Goal: Check status: Check status

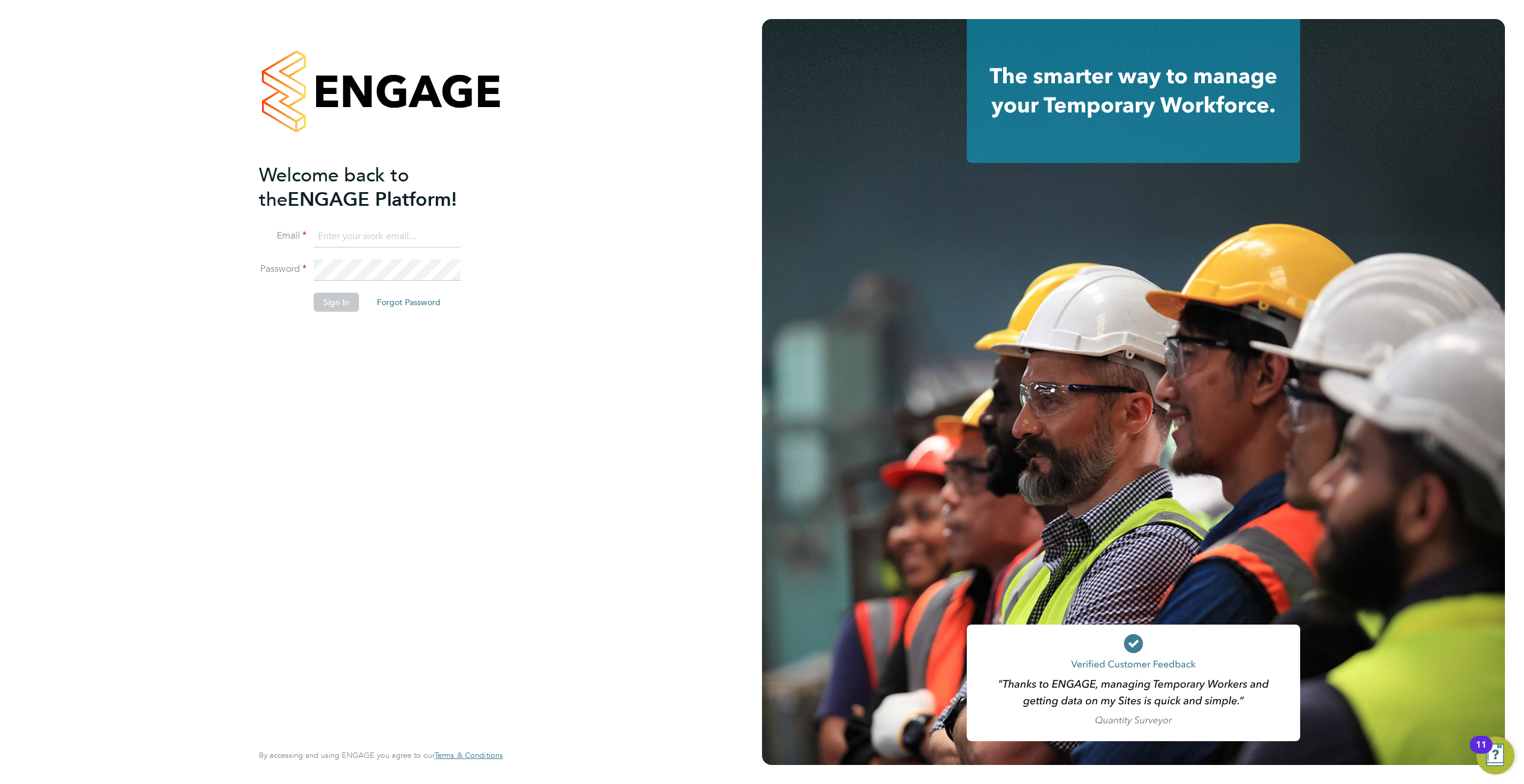
type input "[PERSON_NAME][EMAIL_ADDRESS][PERSON_NAME][DOMAIN_NAME]"
click at [316, 303] on button "Sign In" at bounding box center [336, 302] width 45 height 19
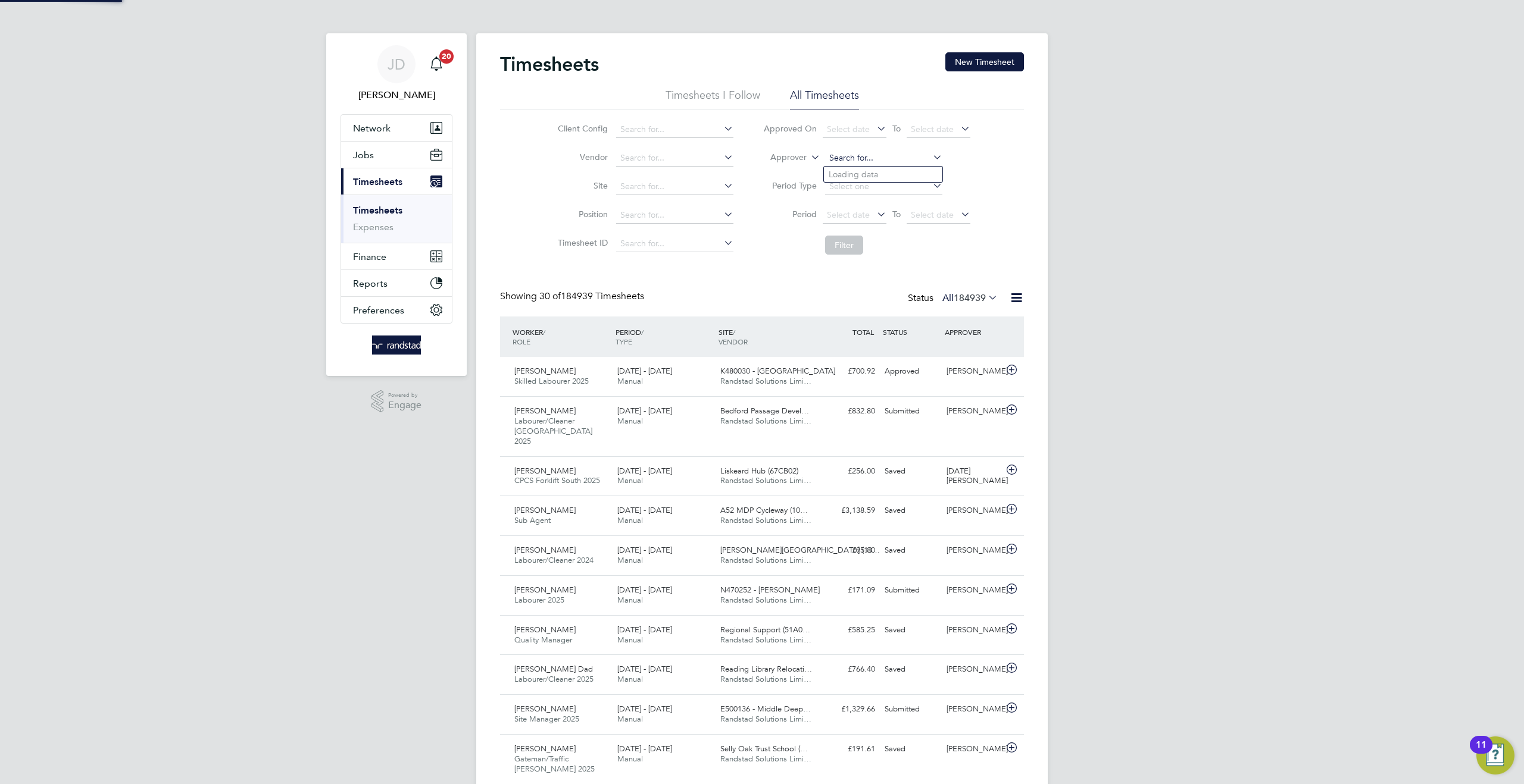
click at [843, 157] on input at bounding box center [883, 158] width 117 height 17
click at [844, 172] on b "Neil" at bounding box center [863, 175] width 69 height 10
type input "Neil Blow"
drag, startPoint x: 848, startPoint y: 245, endPoint x: 838, endPoint y: 250, distance: 11.2
click at [848, 245] on button "Filter" at bounding box center [844, 245] width 38 height 19
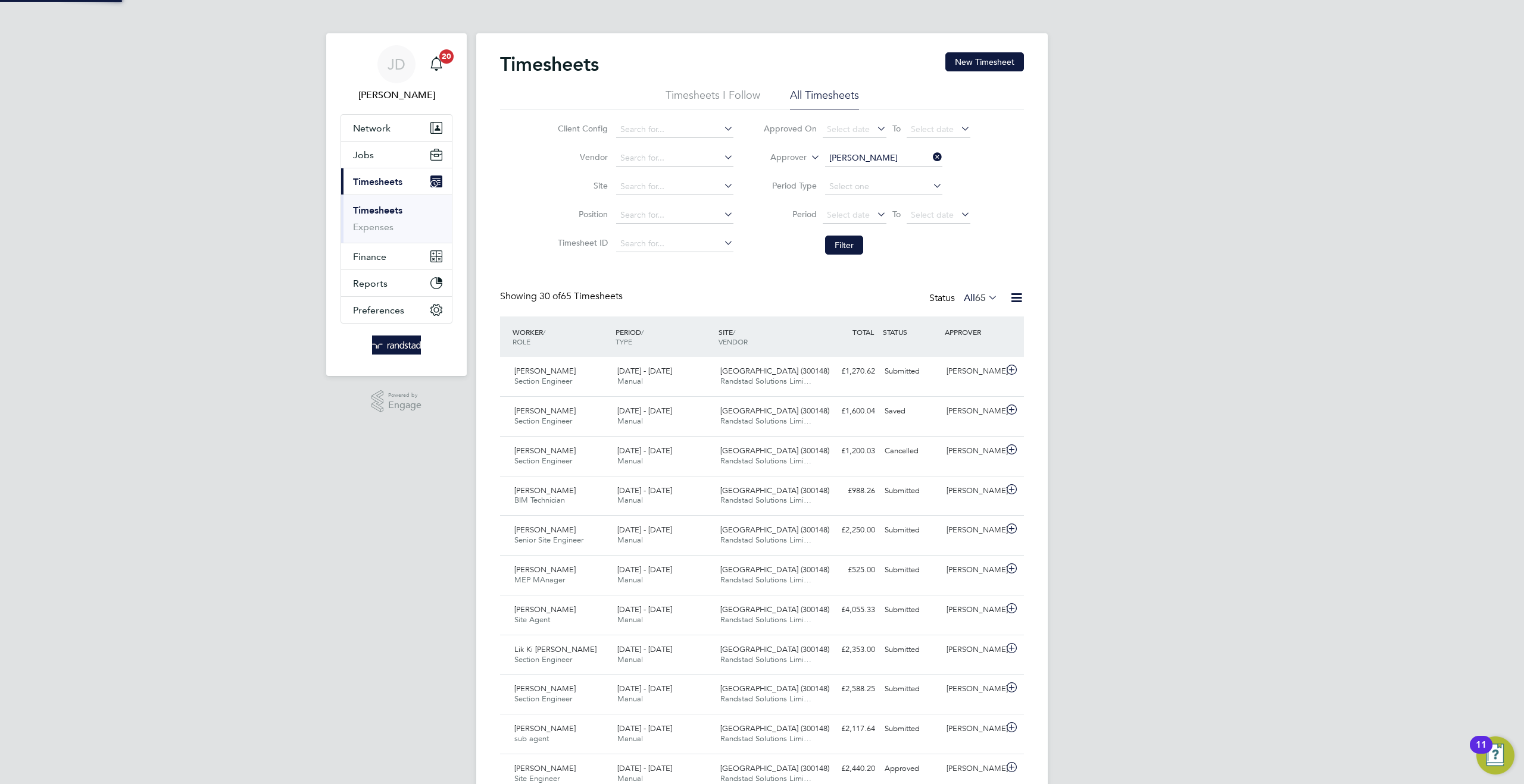
scroll to position [30, 103]
click at [986, 297] on icon at bounding box center [986, 297] width 0 height 17
click at [988, 351] on li "Submitted" at bounding box center [977, 353] width 55 height 17
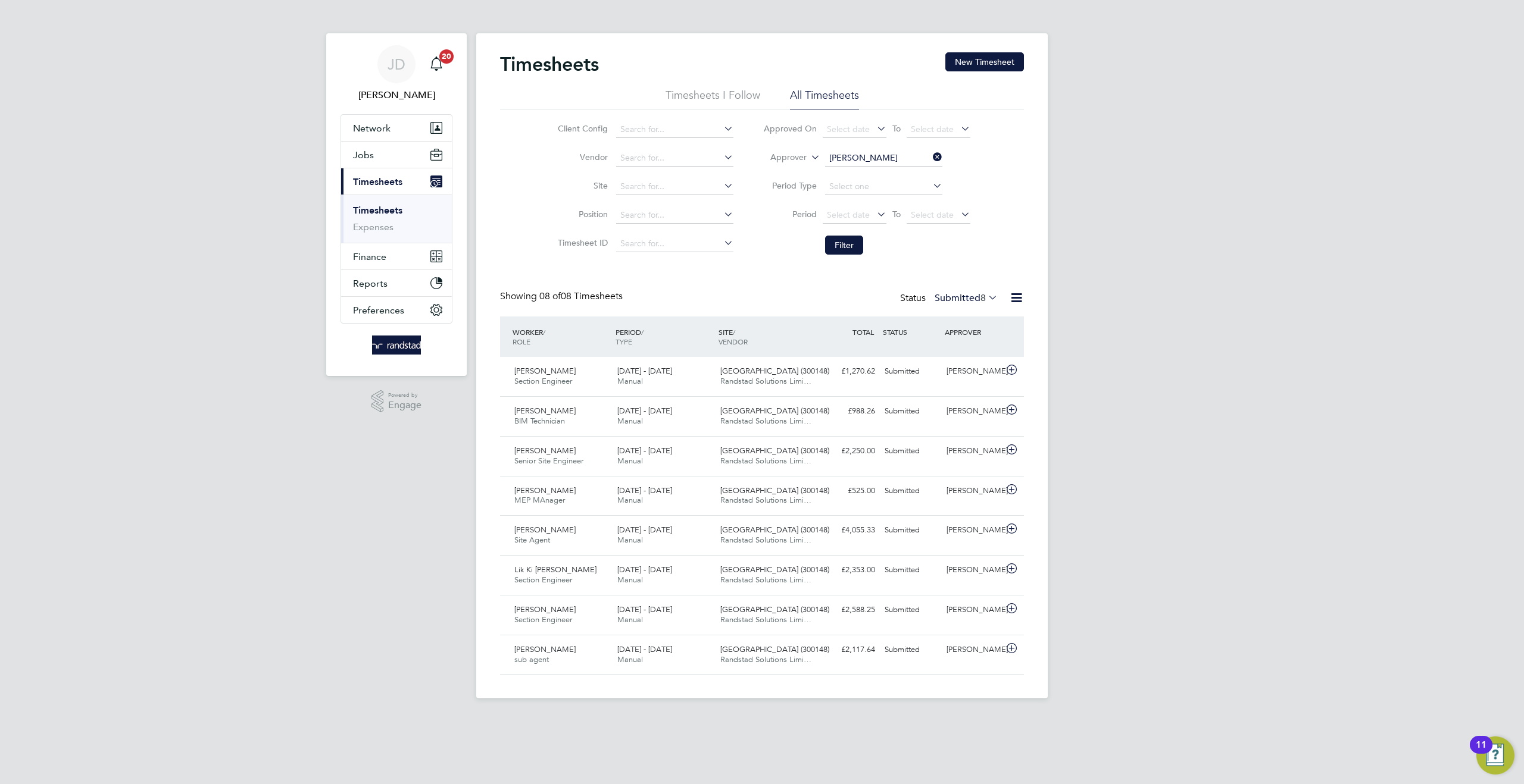
click at [930, 155] on icon at bounding box center [930, 157] width 0 height 17
click at [844, 243] on button "Filter" at bounding box center [844, 245] width 38 height 19
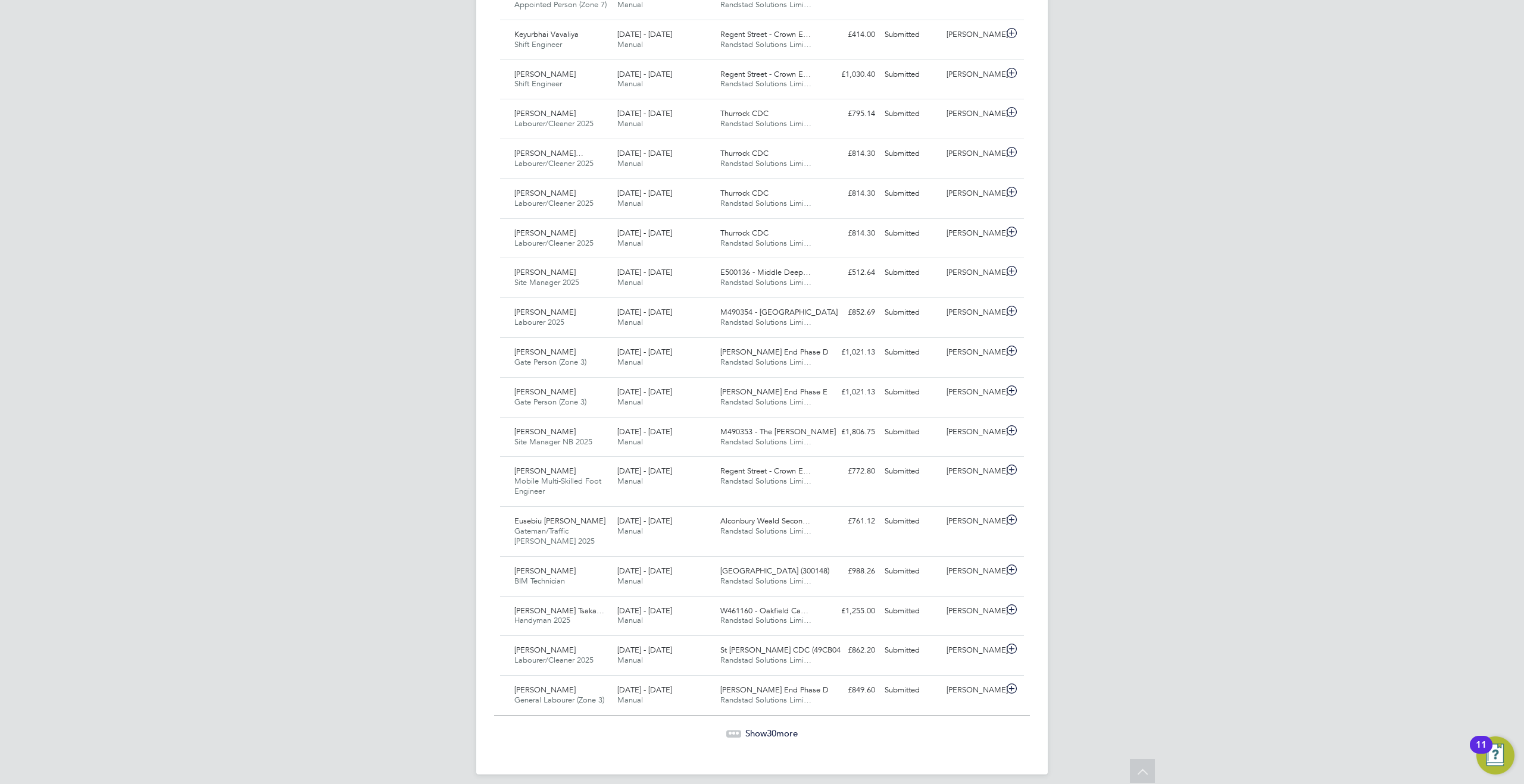
click at [760, 727] on span "Show 30 more" at bounding box center [771, 733] width 52 height 11
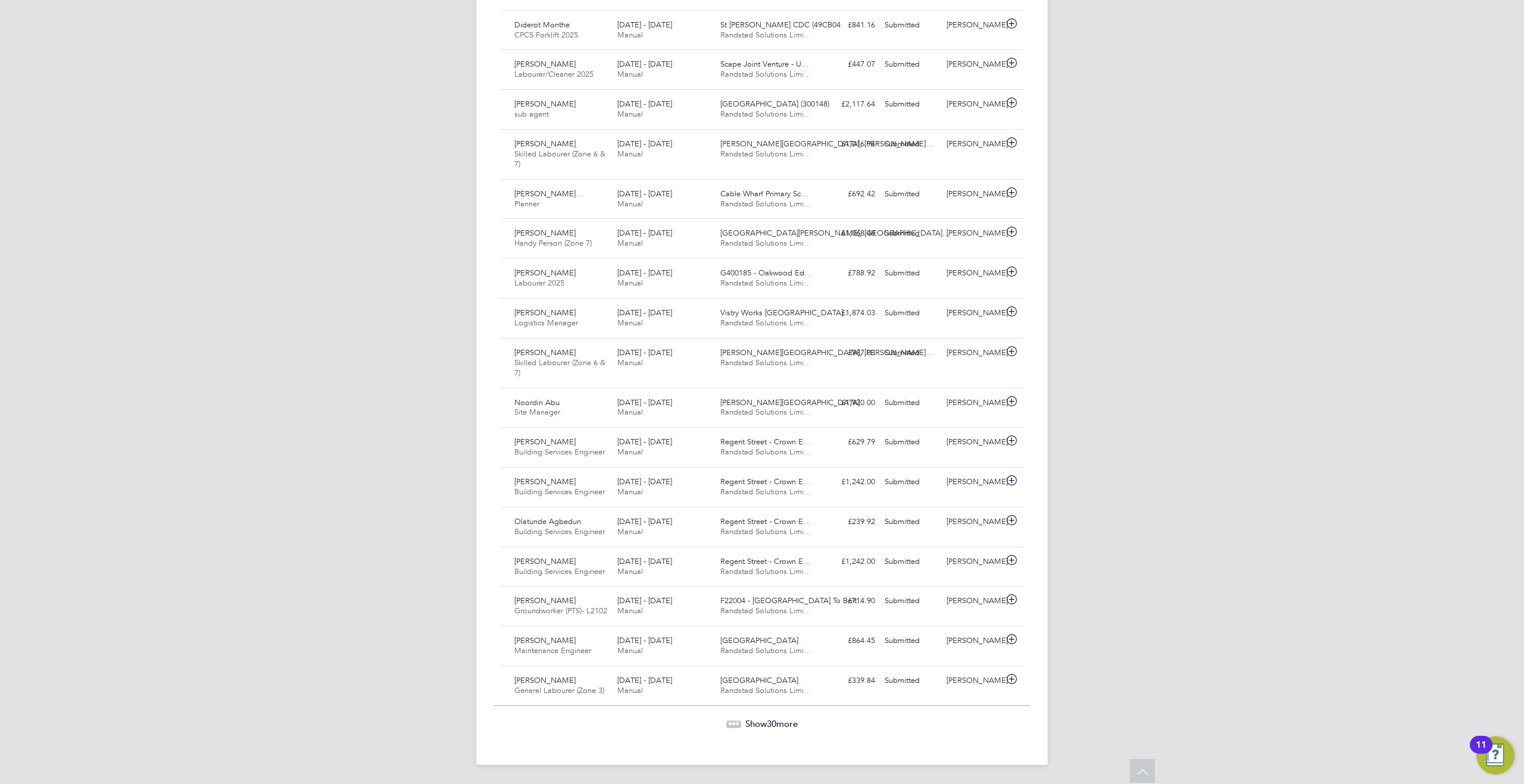
click at [780, 722] on span "Show 30 more" at bounding box center [771, 723] width 52 height 11
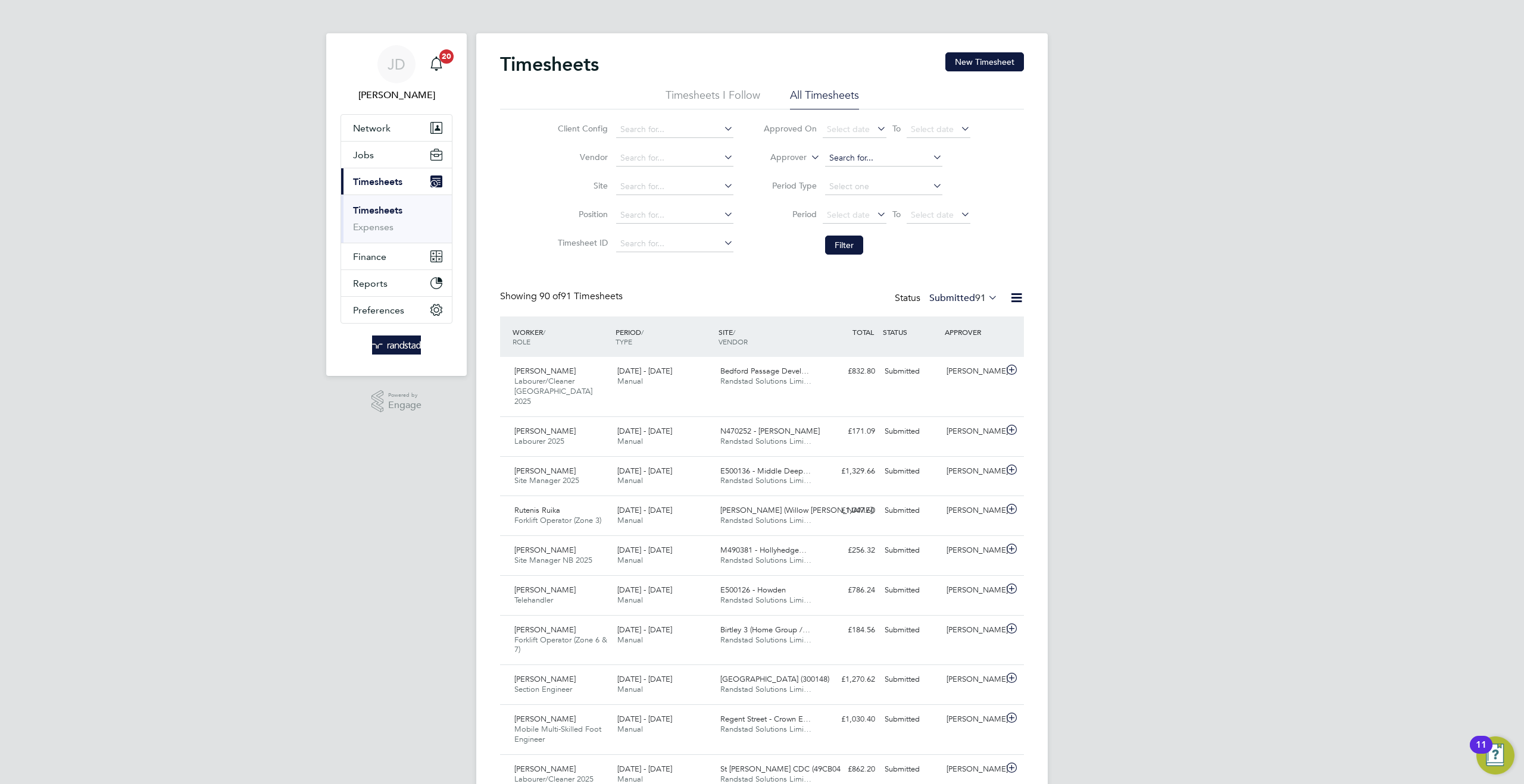
click at [837, 160] on input at bounding box center [883, 158] width 117 height 17
type input "b"
click at [900, 191] on b "B" at bounding box center [902, 191] width 5 height 10
type input "Neil Blow"
click at [850, 240] on button "Filter" at bounding box center [844, 245] width 38 height 19
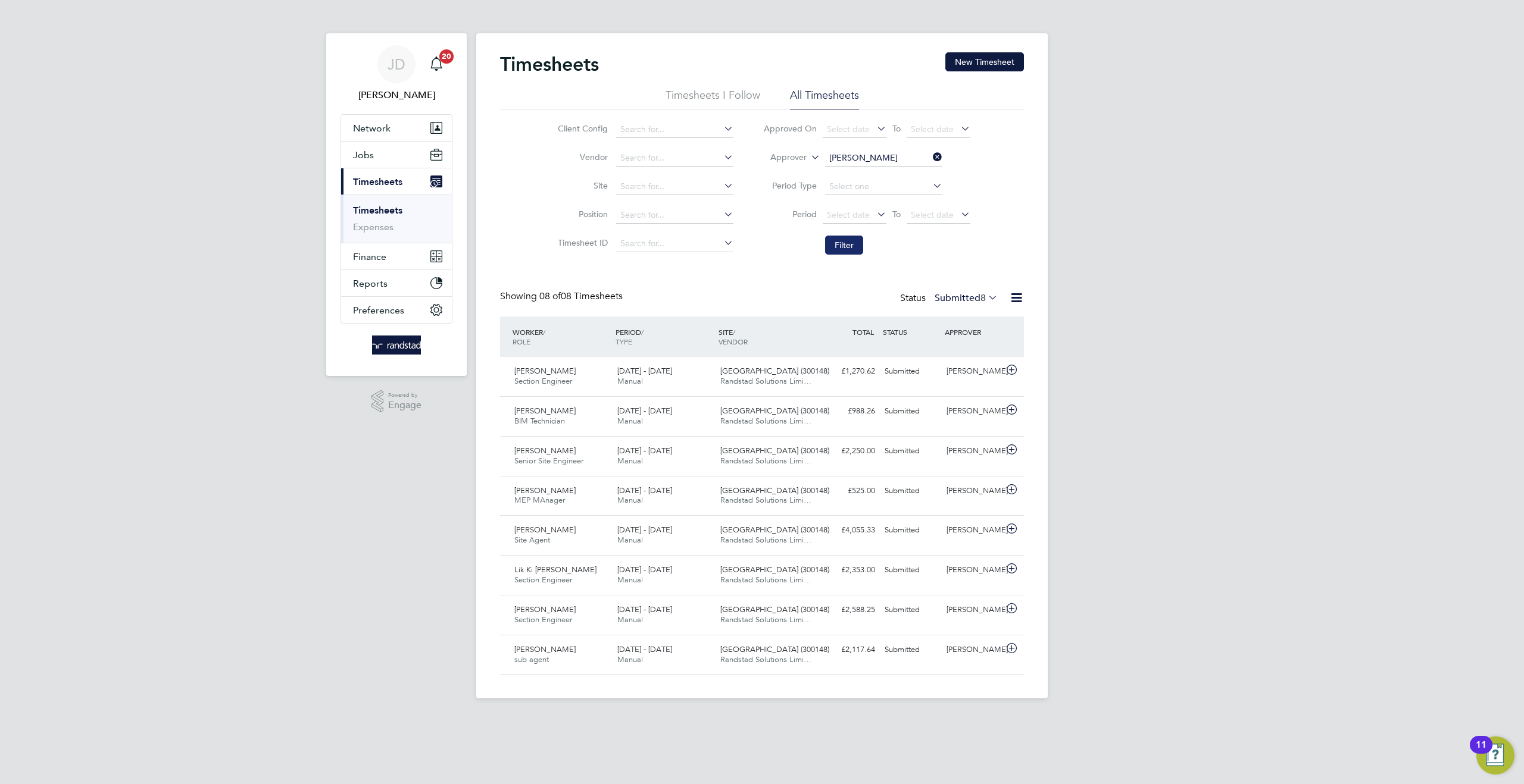
click at [849, 247] on button "Filter" at bounding box center [844, 245] width 38 height 19
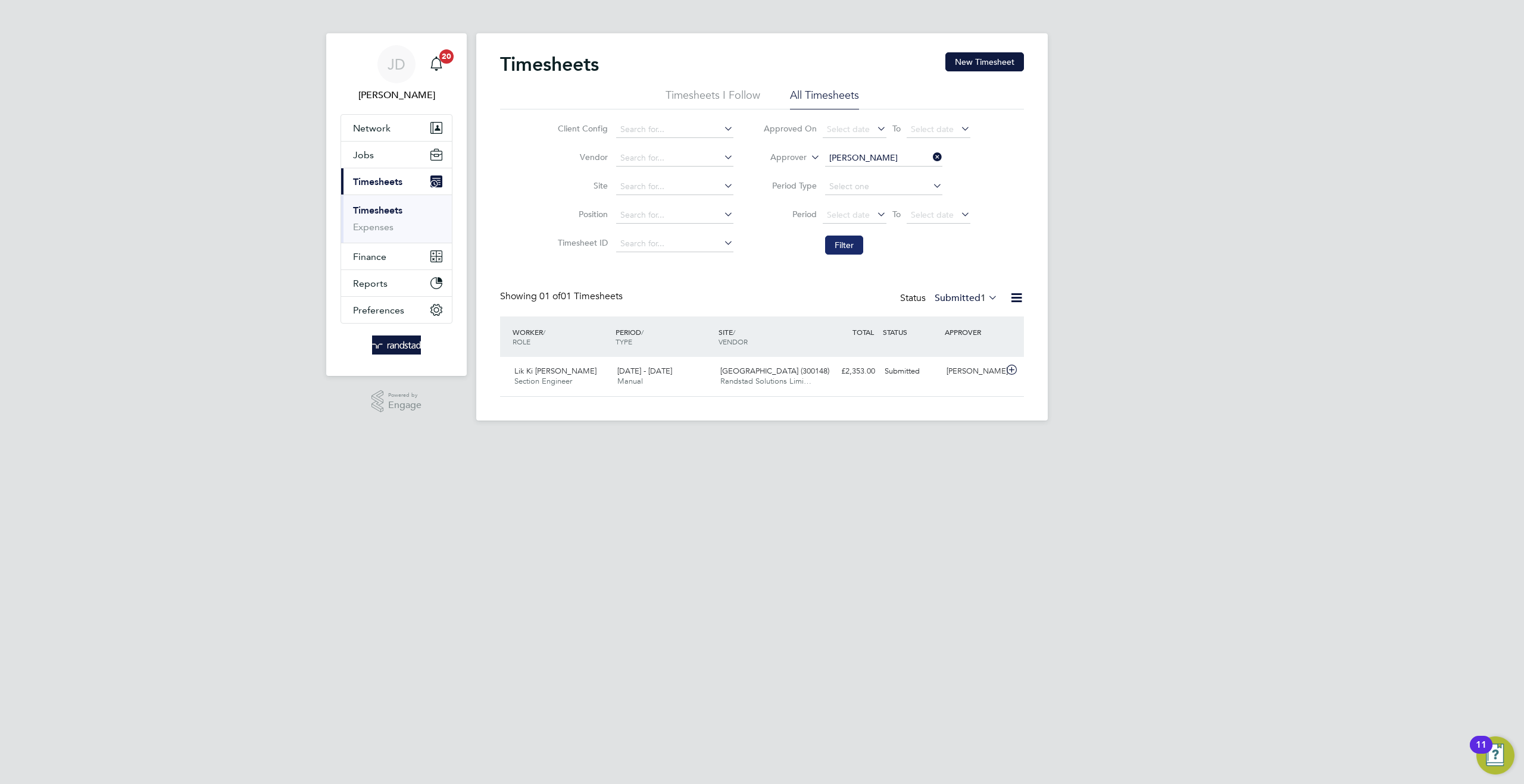
click at [849, 247] on button "Filter" at bounding box center [844, 245] width 38 height 19
click at [842, 249] on button "Filter" at bounding box center [844, 245] width 38 height 19
click at [844, 243] on button "Filter" at bounding box center [844, 245] width 38 height 19
